Goal: Information Seeking & Learning: Compare options

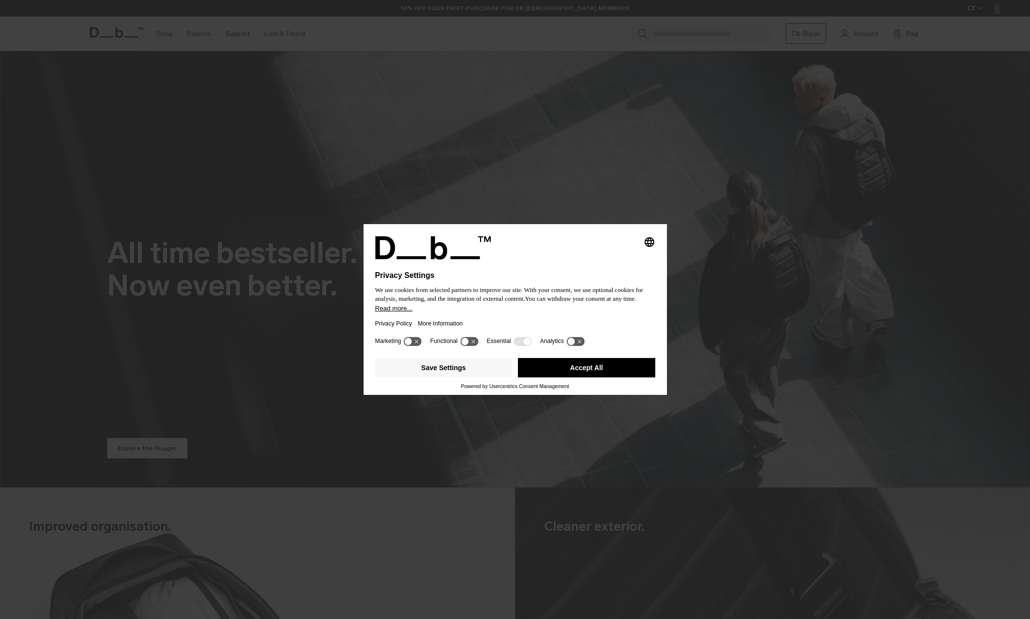
click at [615, 366] on button "Accept All" at bounding box center [586, 367] width 137 height 19
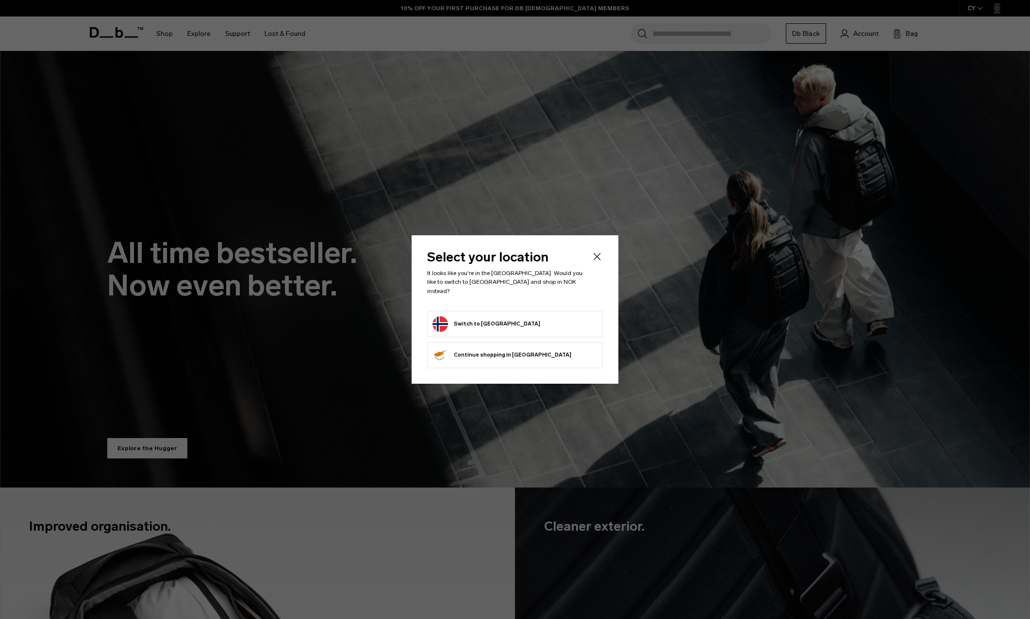
click at [470, 317] on button "Switch to Norway" at bounding box center [487, 325] width 108 height 16
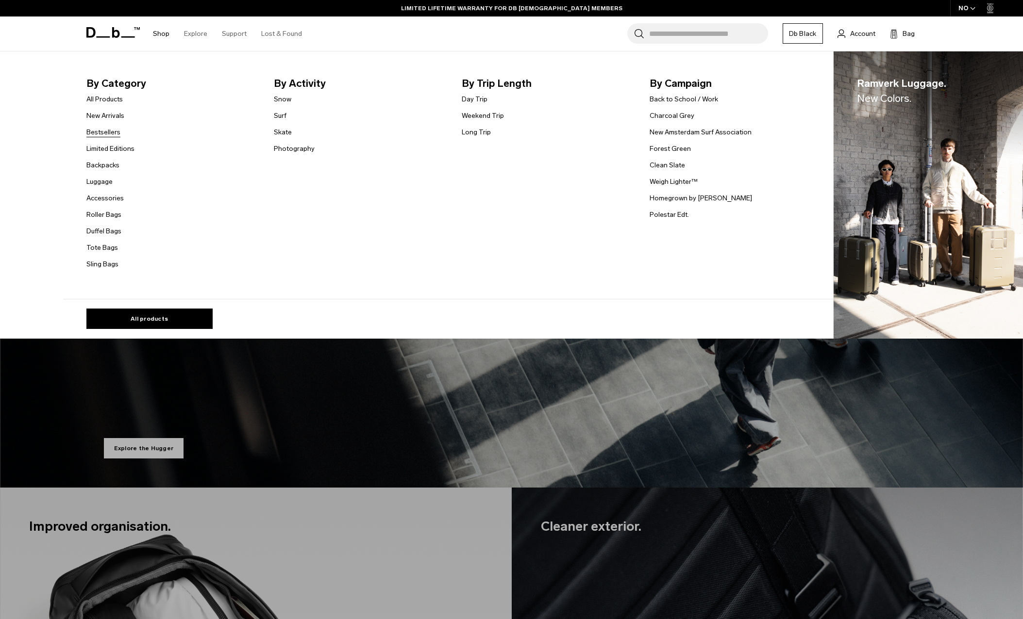
click at [111, 134] on link "Bestsellers" at bounding box center [103, 132] width 34 height 10
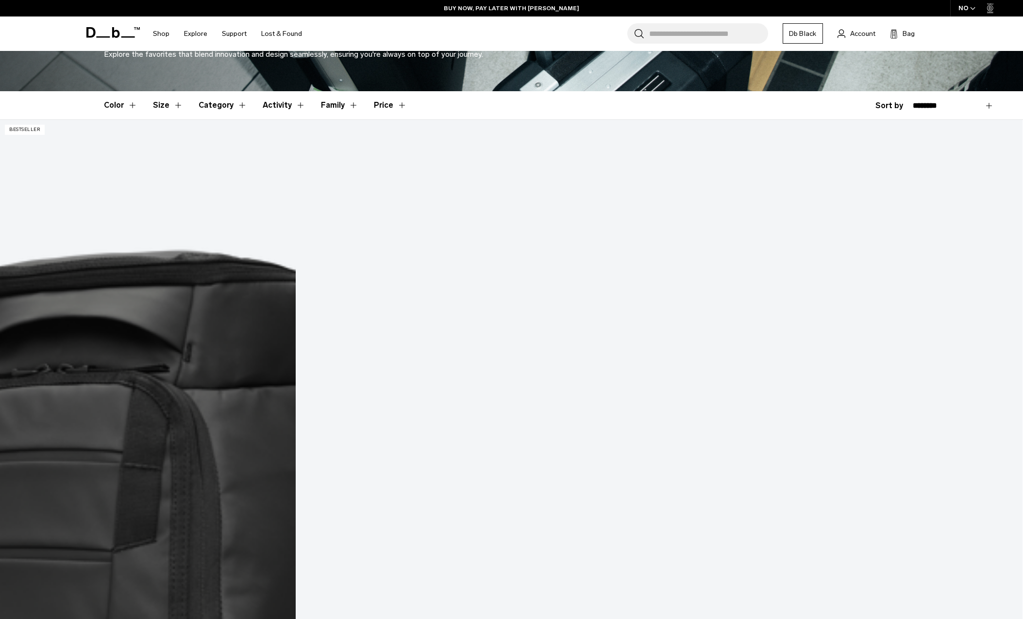
scroll to position [243, 0]
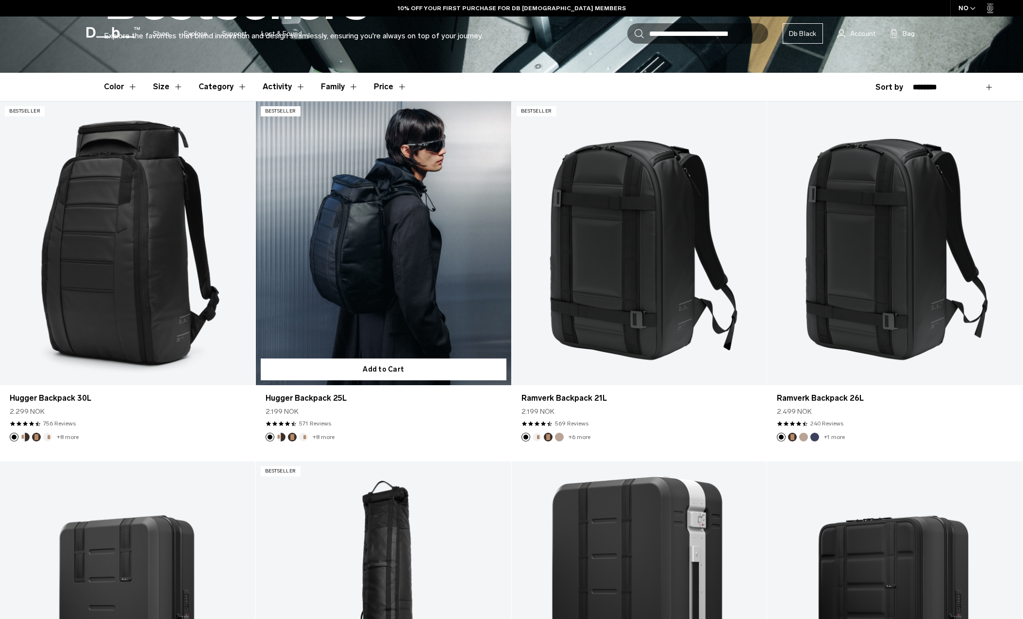
click at [353, 230] on link "Hugger Backpack 25L" at bounding box center [383, 242] width 255 height 283
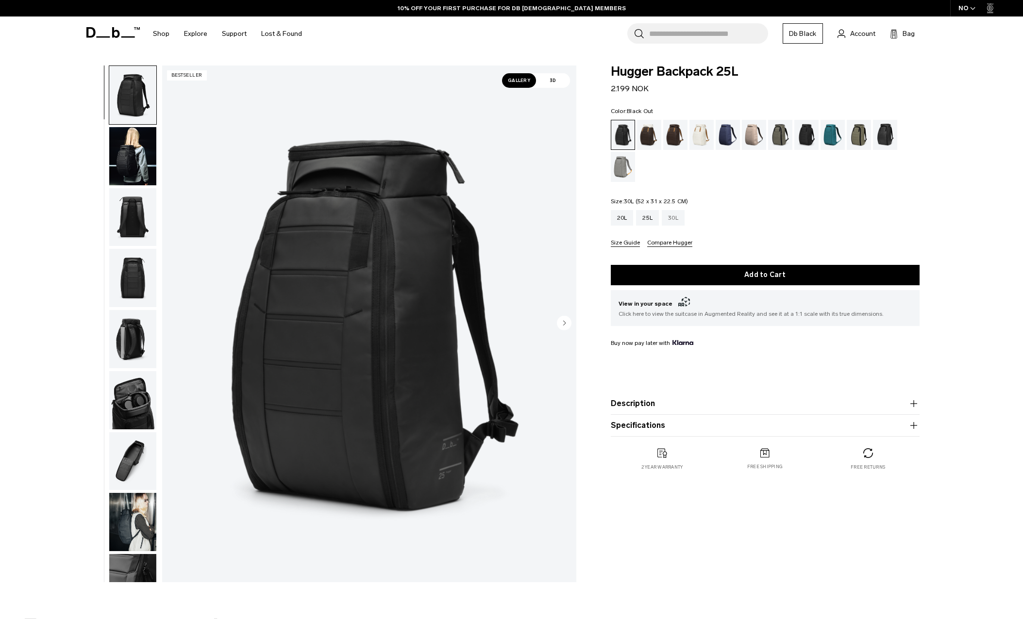
click at [673, 220] on div "30L" at bounding box center [673, 218] width 23 height 16
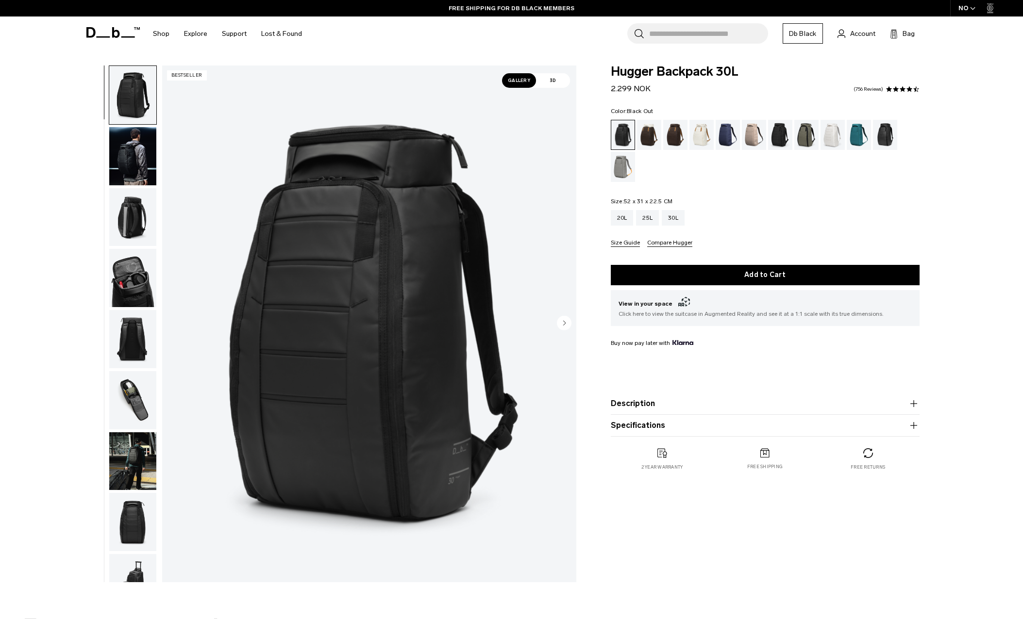
click at [646, 405] on button "Description" at bounding box center [765, 404] width 309 height 12
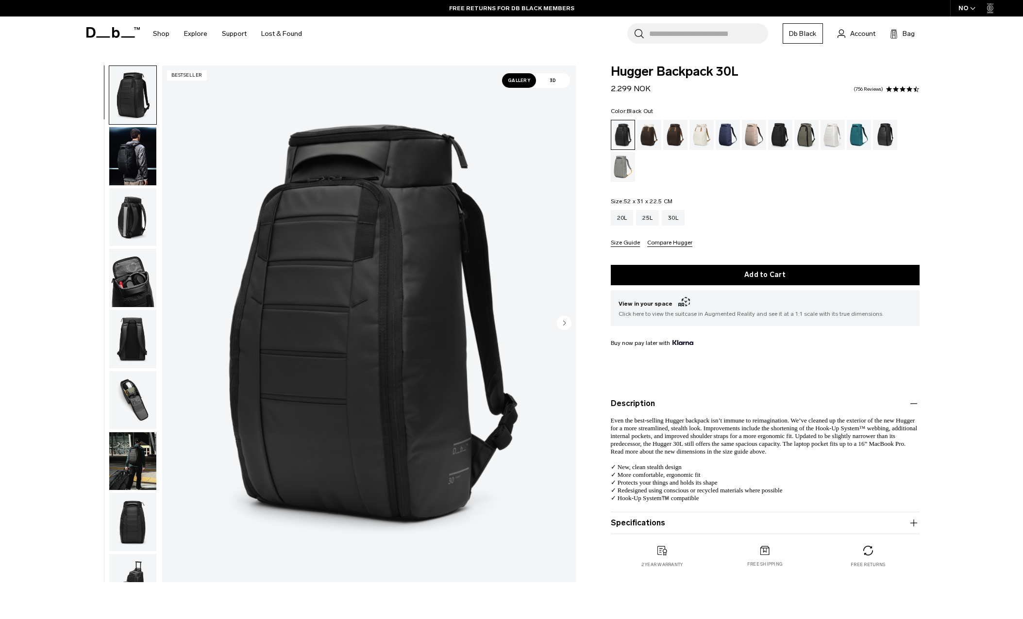
click at [670, 531] on product-accordion "Specifications Volume 30 Litres Dimensions 52 x 31 x 22.5 CM (H x W x D) Weight…" at bounding box center [765, 524] width 309 height 22
click at [670, 525] on button "Specifications" at bounding box center [765, 523] width 309 height 12
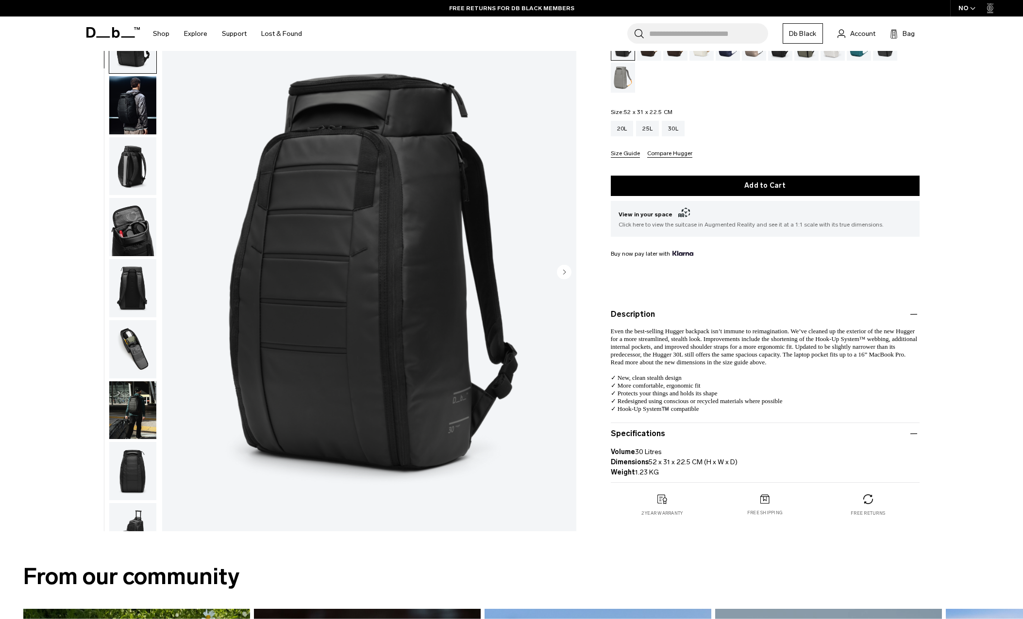
scroll to position [97, 0]
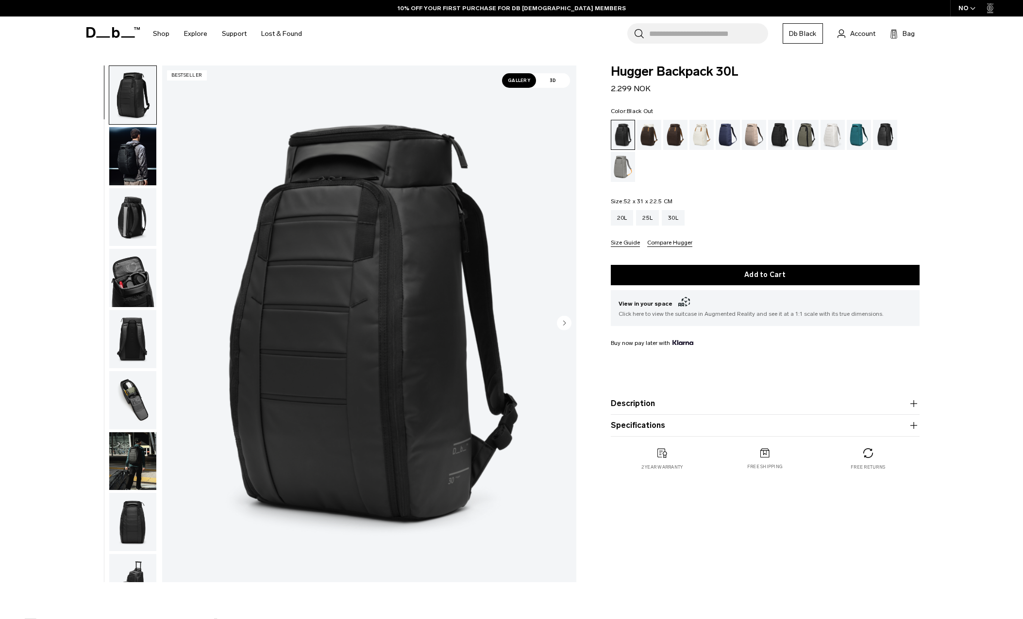
click at [658, 403] on button "Description" at bounding box center [765, 404] width 309 height 12
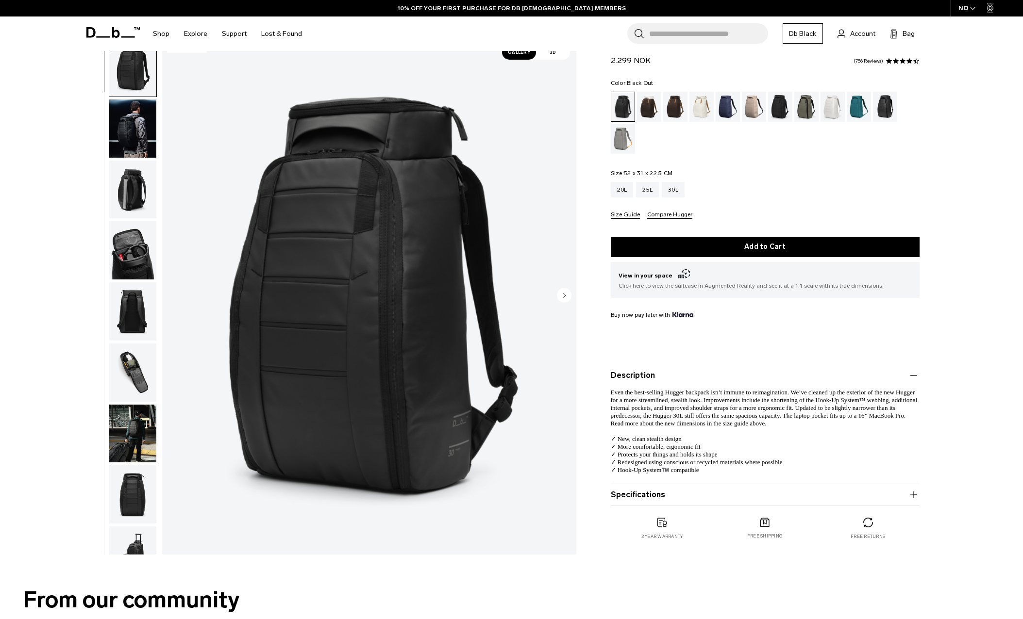
scroll to position [97, 0]
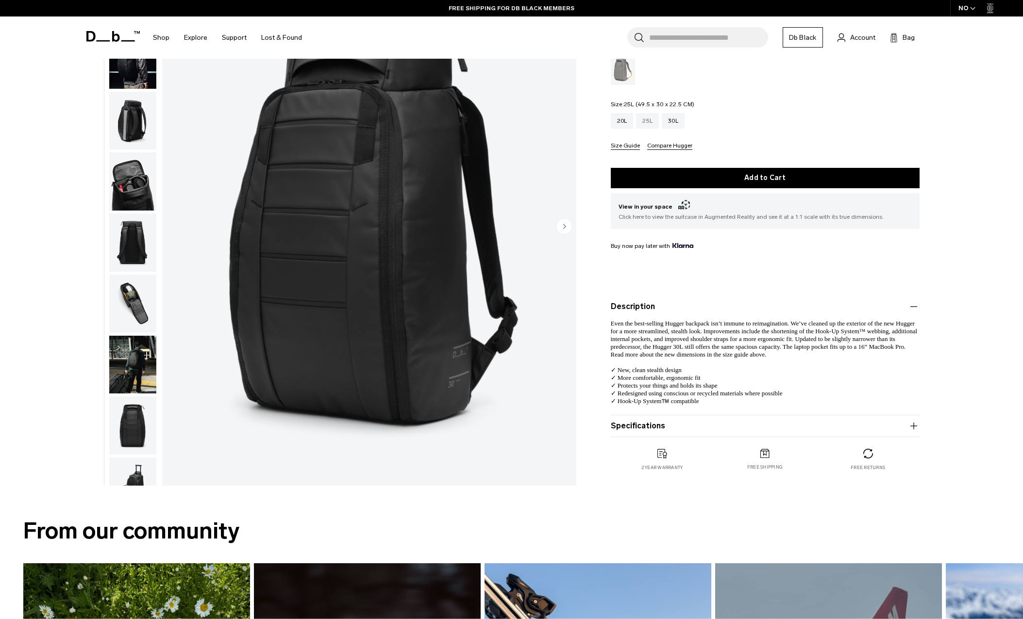
drag, startPoint x: 647, startPoint y: 116, endPoint x: 648, endPoint y: 126, distance: 9.8
click at [647, 116] on div "25L" at bounding box center [647, 121] width 23 height 16
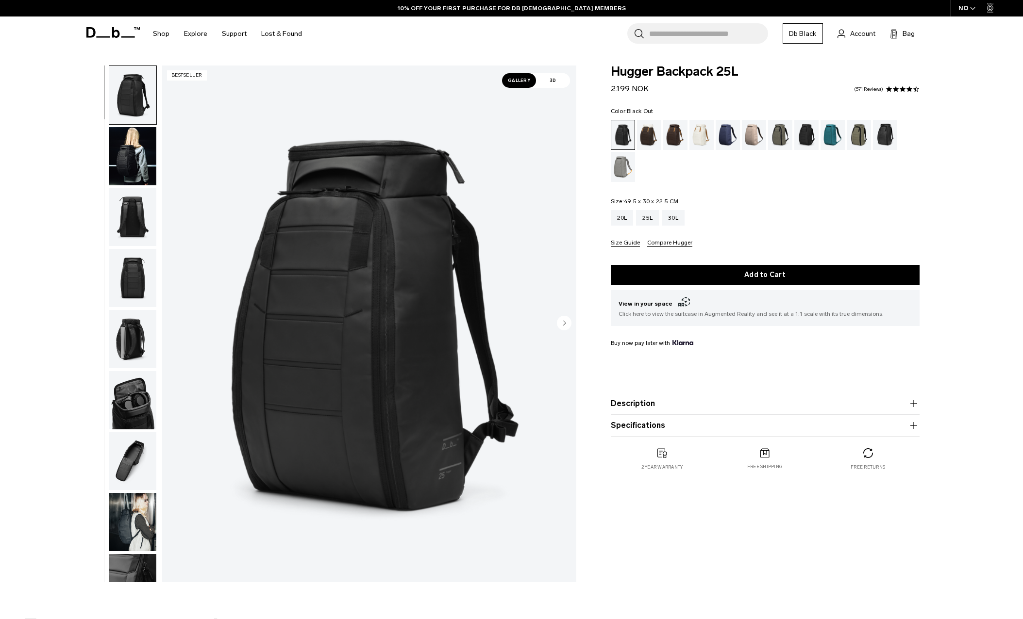
click at [639, 404] on button "Description" at bounding box center [765, 404] width 309 height 12
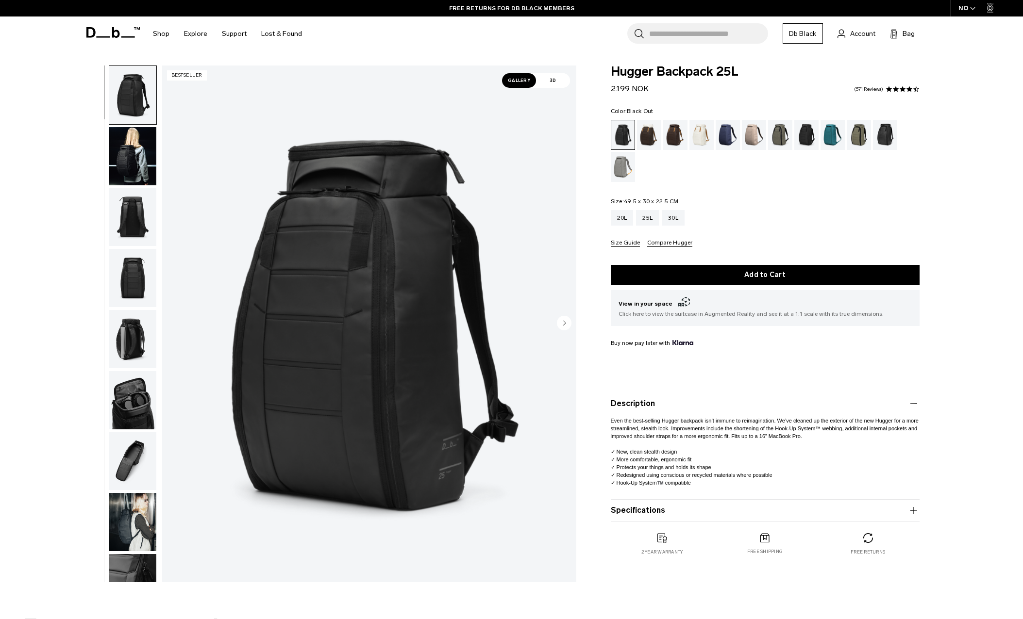
click at [137, 150] on img "button" at bounding box center [132, 156] width 47 height 58
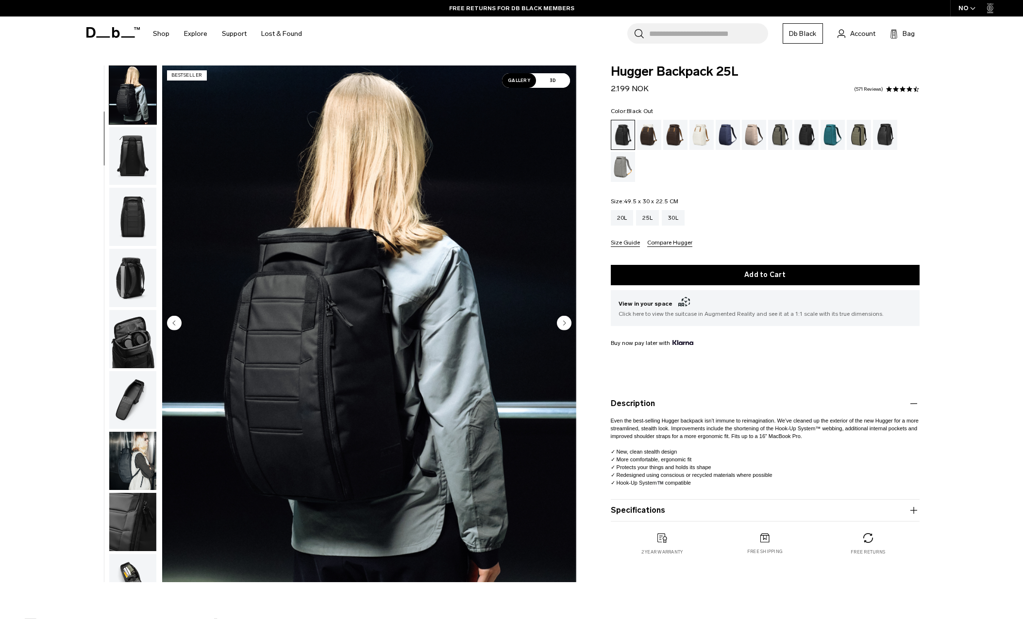
click at [132, 160] on img "button" at bounding box center [132, 156] width 47 height 58
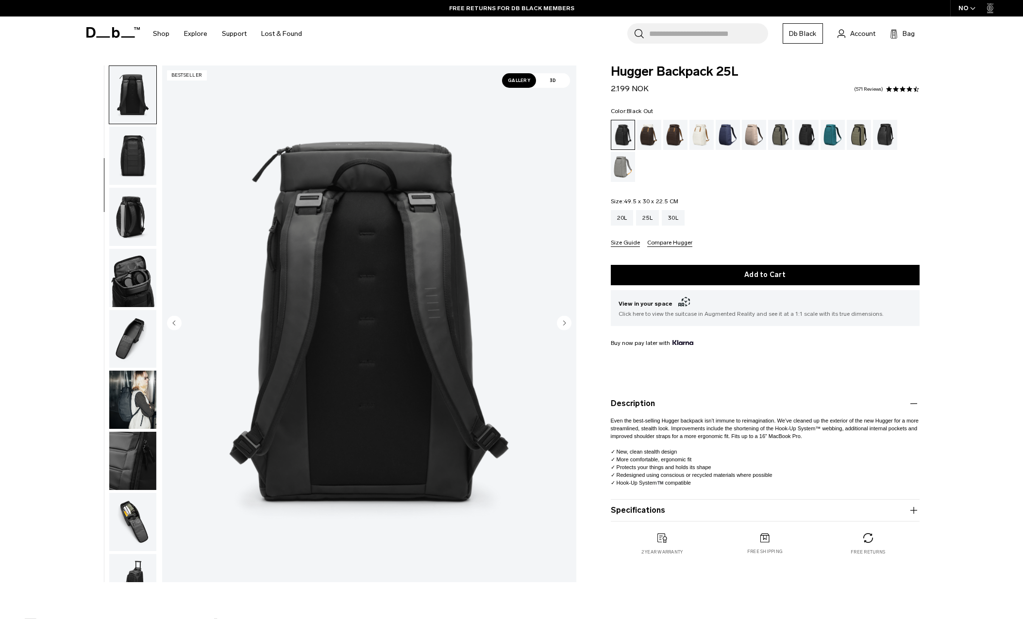
click at [131, 165] on img "button" at bounding box center [132, 156] width 47 height 58
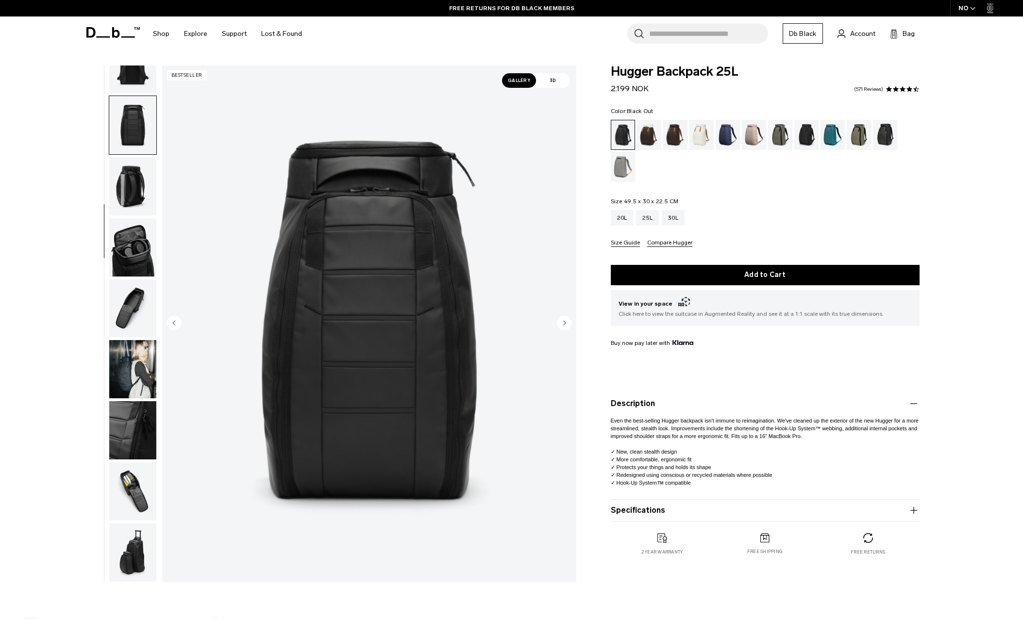
click at [131, 171] on img "button" at bounding box center [132, 186] width 47 height 58
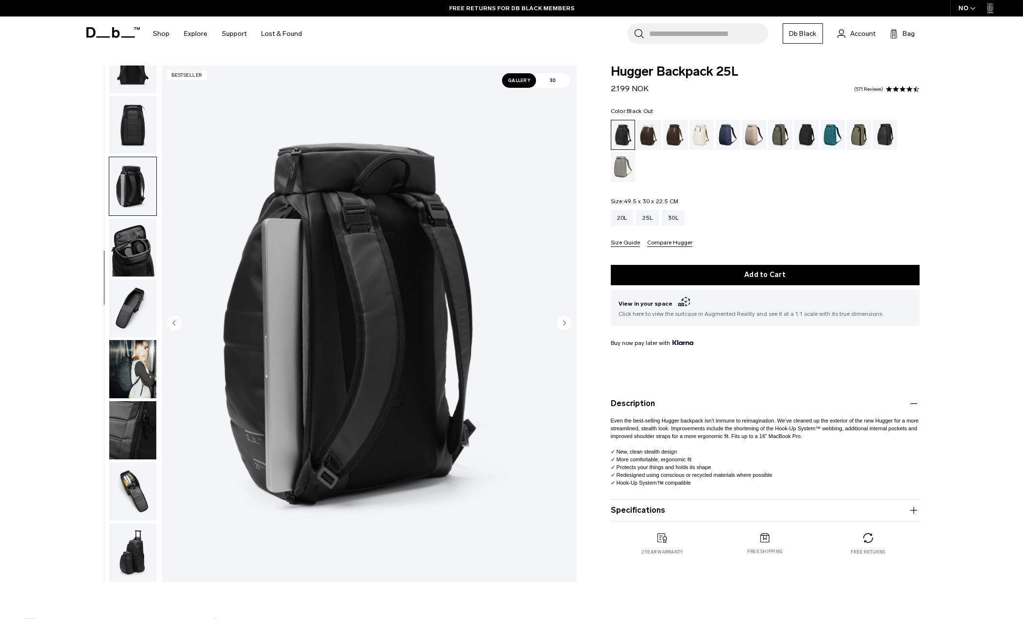
click at [134, 244] on img "button" at bounding box center [132, 247] width 47 height 58
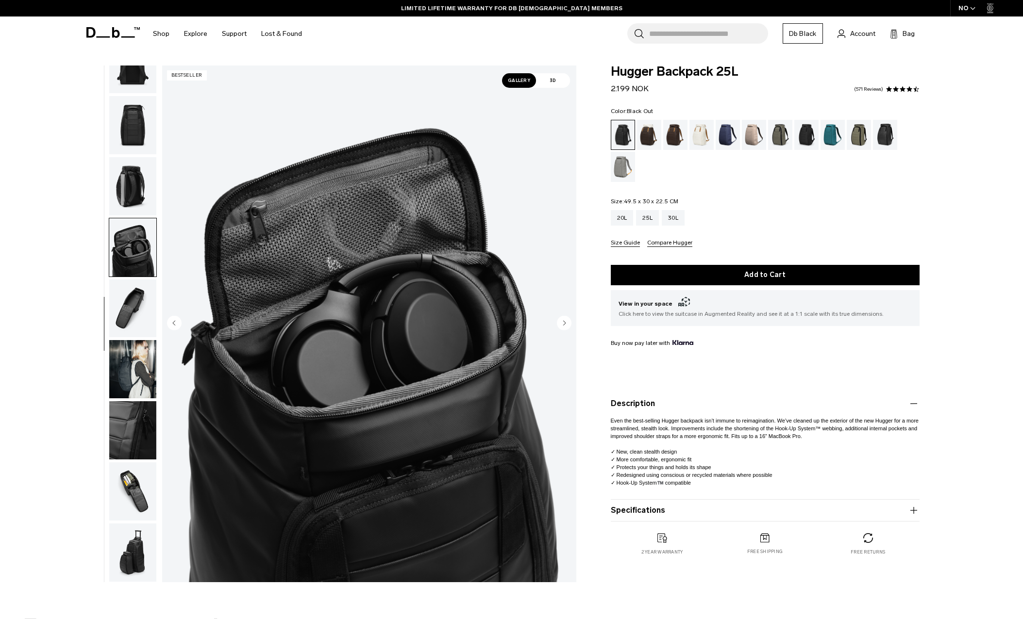
click at [131, 302] on img "button" at bounding box center [132, 309] width 47 height 58
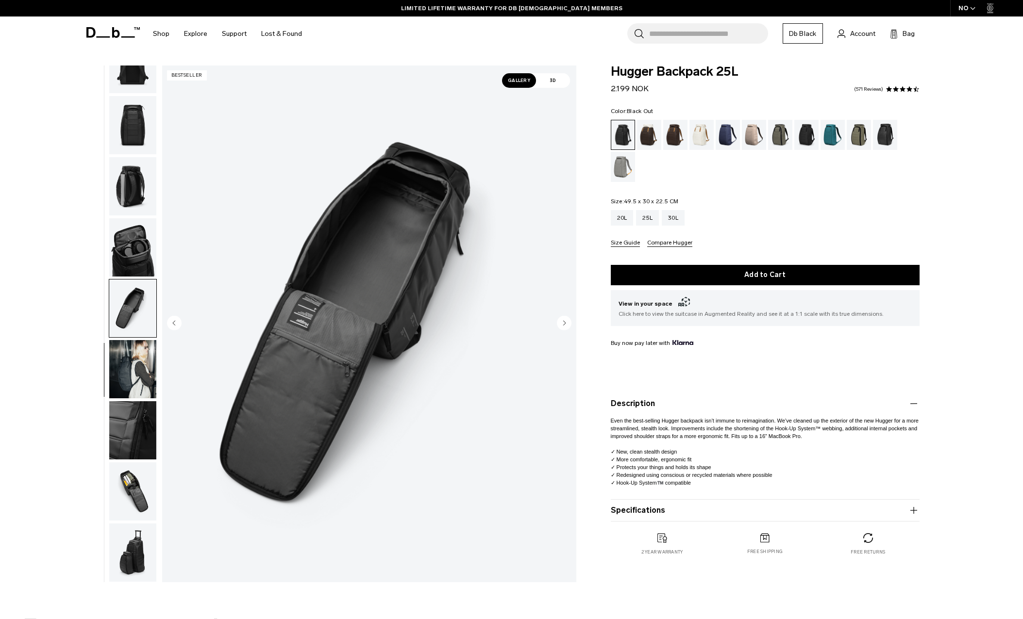
click at [137, 367] on img "button" at bounding box center [132, 369] width 47 height 58
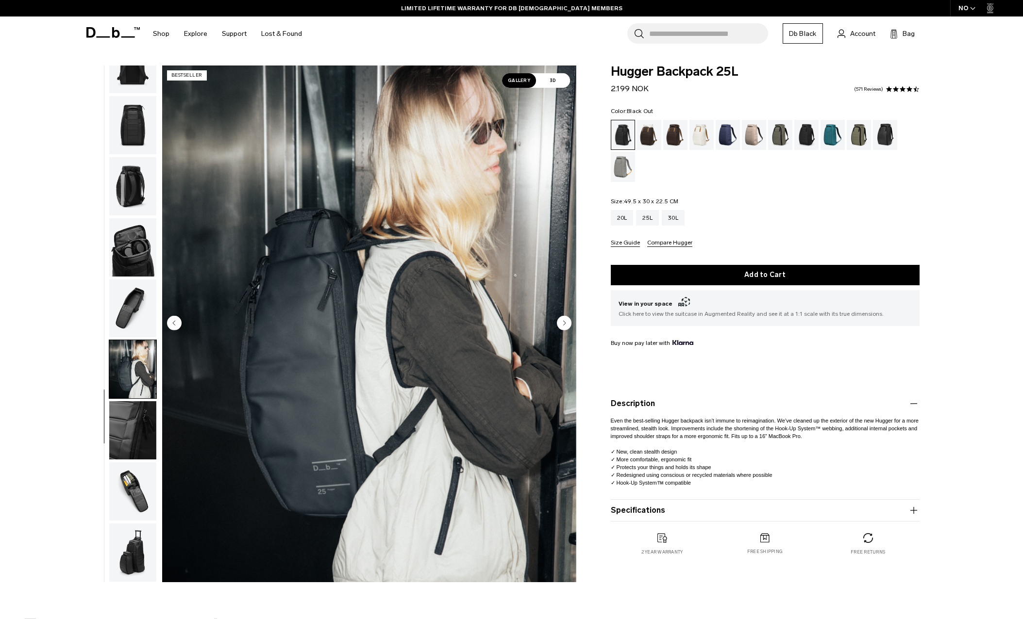
click at [137, 428] on img "button" at bounding box center [132, 430] width 47 height 58
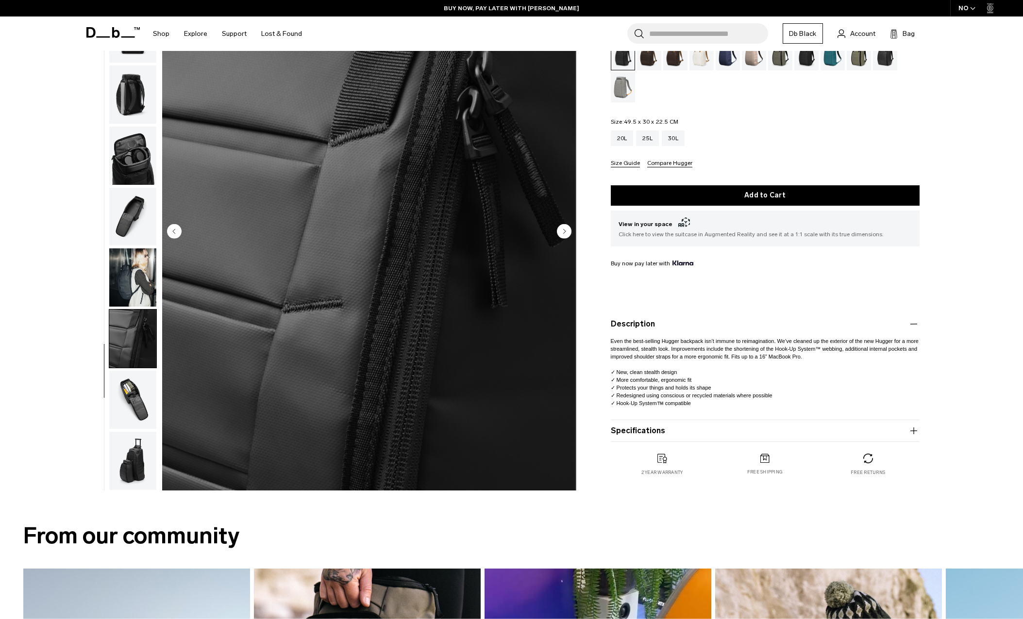
scroll to position [97, 0]
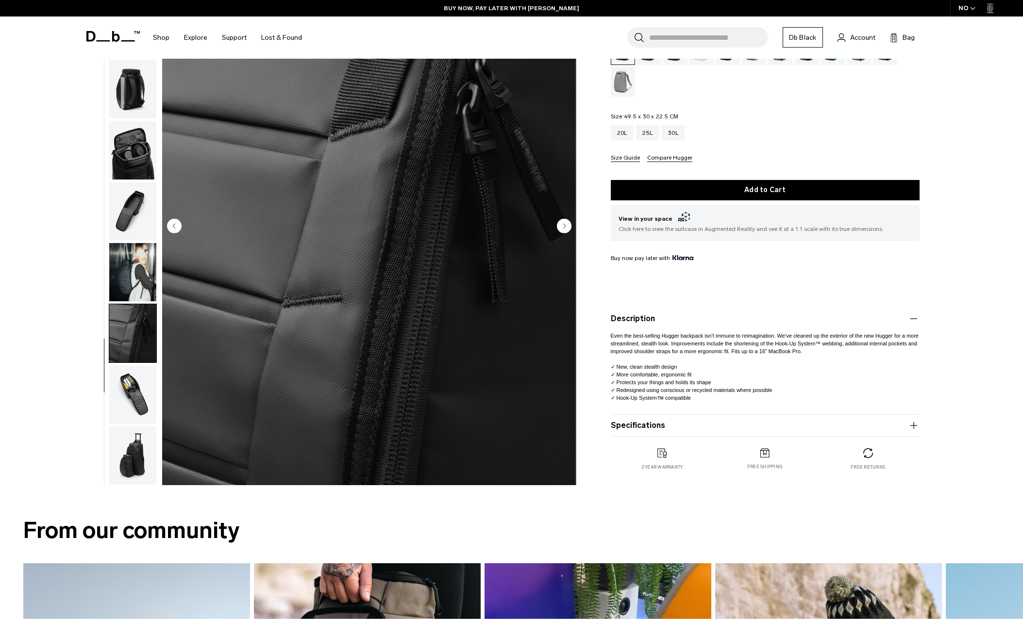
click at [137, 390] on img "button" at bounding box center [132, 395] width 47 height 58
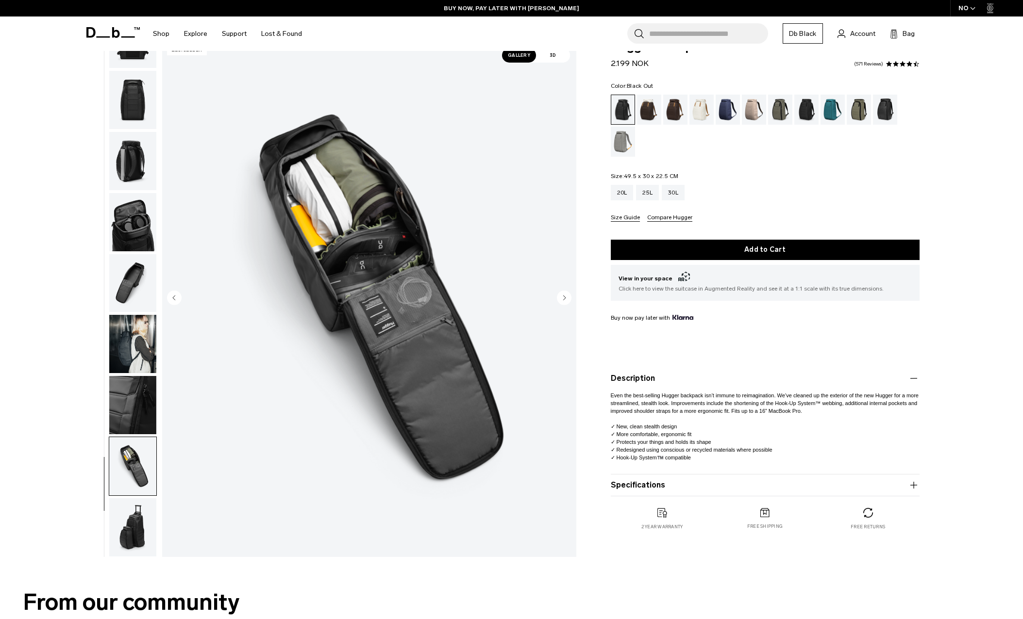
scroll to position [0, 0]
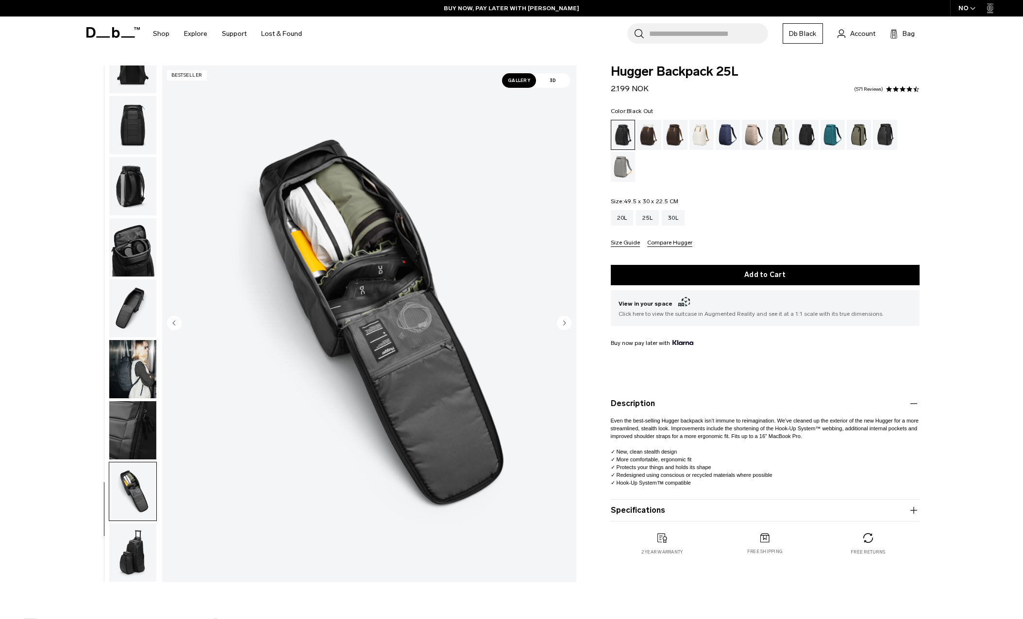
click at [132, 560] on img "button" at bounding box center [132, 553] width 47 height 58
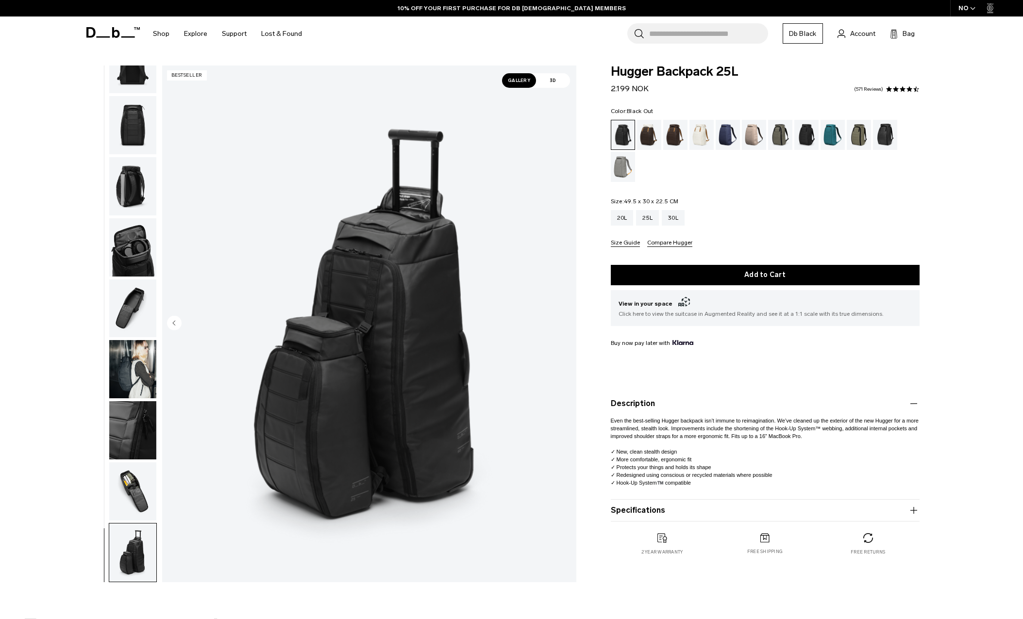
click at [135, 483] on img "button" at bounding box center [132, 492] width 47 height 58
